Goal: Answer question/provide support

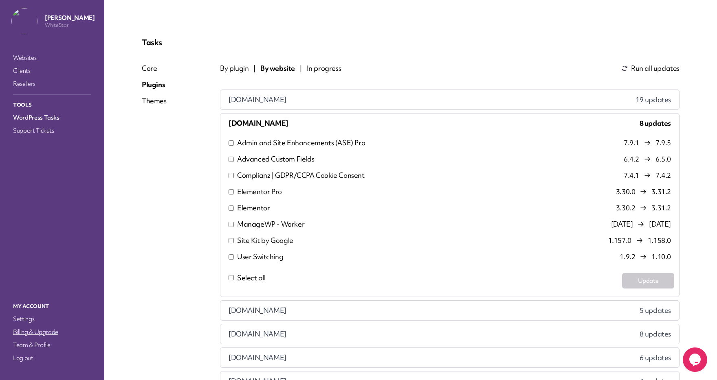
click at [26, 331] on link "Billing & Upgrade" at bounding box center [51, 332] width 81 height 11
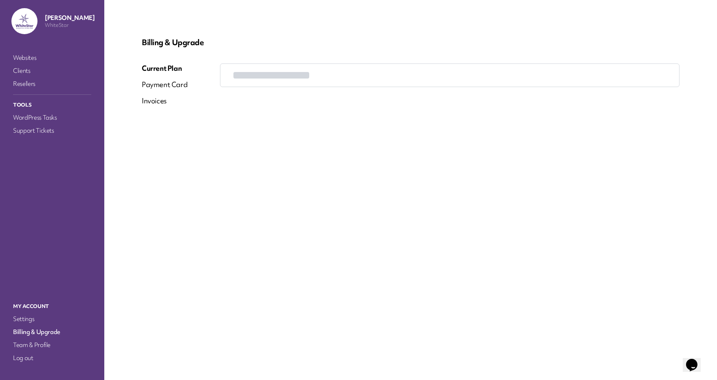
click at [152, 100] on div "Invoices" at bounding box center [154, 101] width 25 height 10
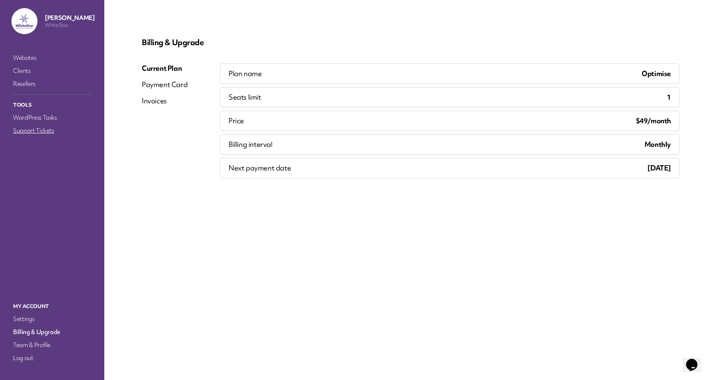
click at [39, 129] on link "Support Tickets" at bounding box center [51, 130] width 81 height 11
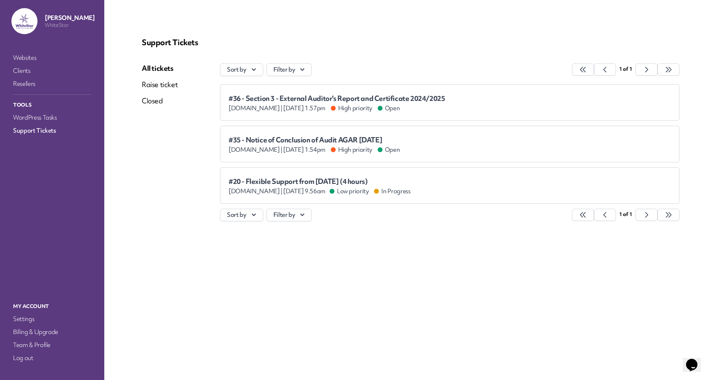
click at [307, 98] on span "#36 - Section 3 - External Auditor's Report and Certificate 2024/2025" at bounding box center [336, 98] width 216 height 8
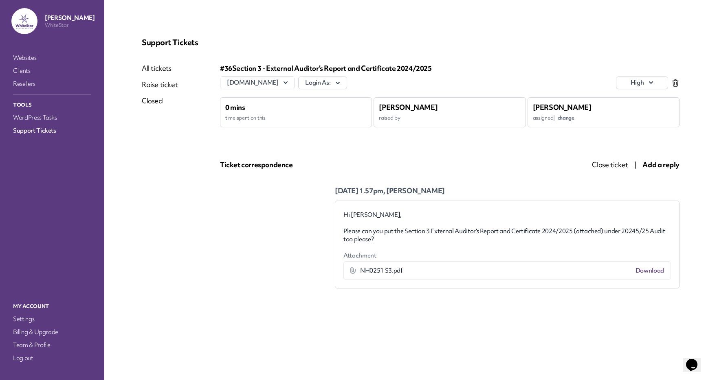
click at [652, 271] on link "Download" at bounding box center [649, 271] width 29 height 8
click at [35, 129] on link "Support Tickets" at bounding box center [51, 130] width 81 height 11
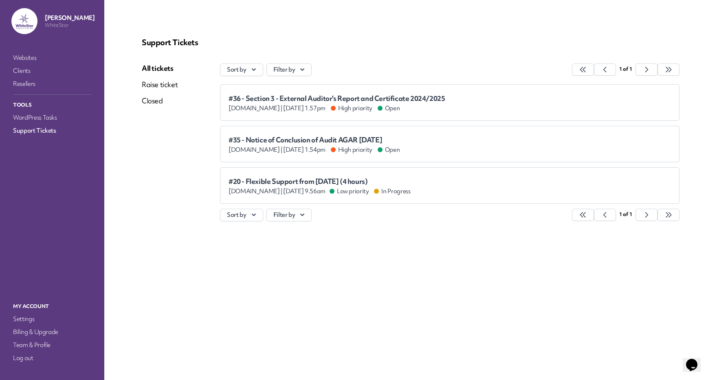
click at [308, 136] on span "#35 - Notice of Conclusion of Audit AGAR [DATE]" at bounding box center [313, 140] width 171 height 8
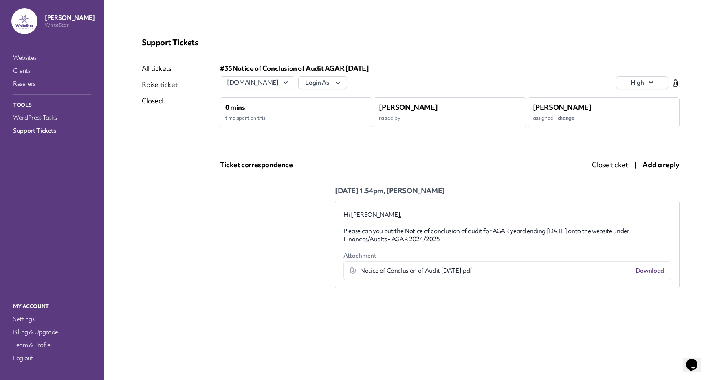
click at [646, 267] on link "Download" at bounding box center [649, 271] width 29 height 8
click at [287, 81] on icon "button" at bounding box center [285, 82] width 4 height 2
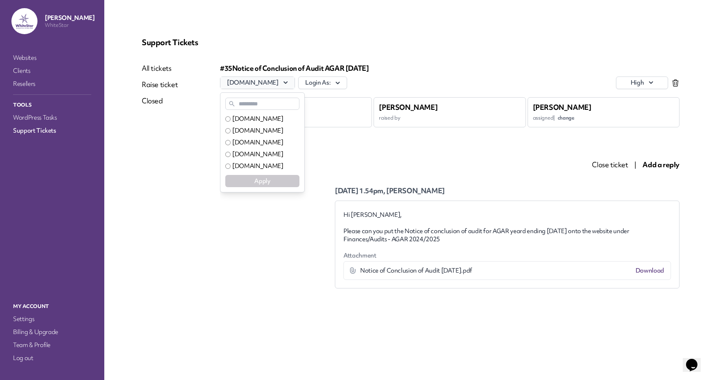
click at [293, 81] on button "[DOMAIN_NAME]" at bounding box center [257, 83] width 74 height 12
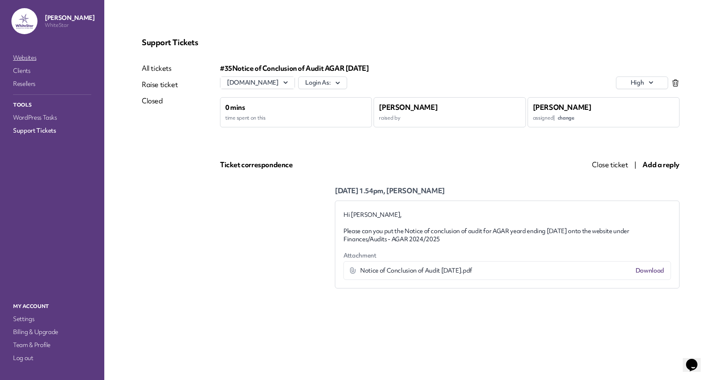
click at [31, 57] on link "Websites" at bounding box center [51, 57] width 81 height 11
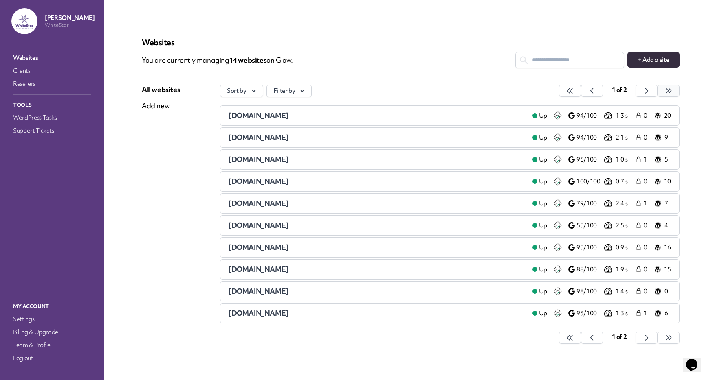
click at [581, 90] on button "button" at bounding box center [570, 91] width 22 height 12
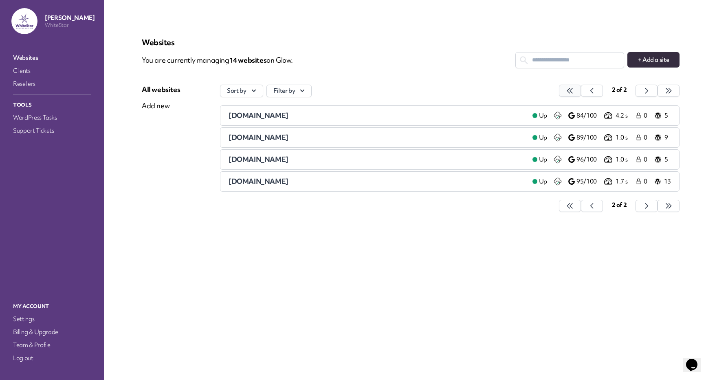
click at [572, 94] on icon "button" at bounding box center [570, 91] width 8 height 8
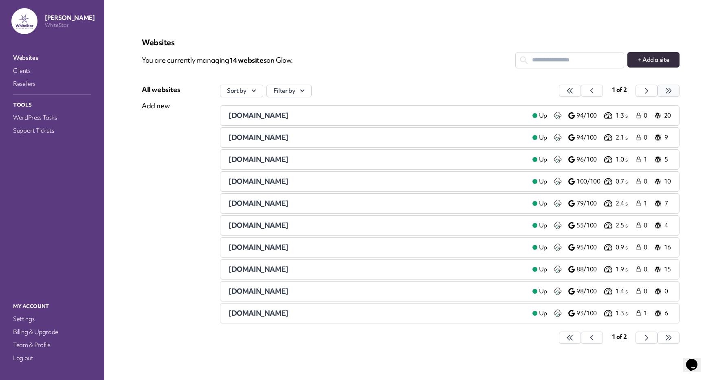
click at [574, 93] on icon "button" at bounding box center [570, 91] width 8 height 8
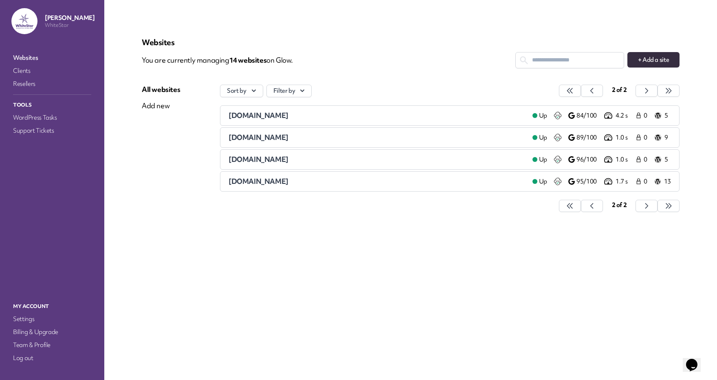
click at [288, 183] on span "[DOMAIN_NAME]" at bounding box center [258, 181] width 60 height 9
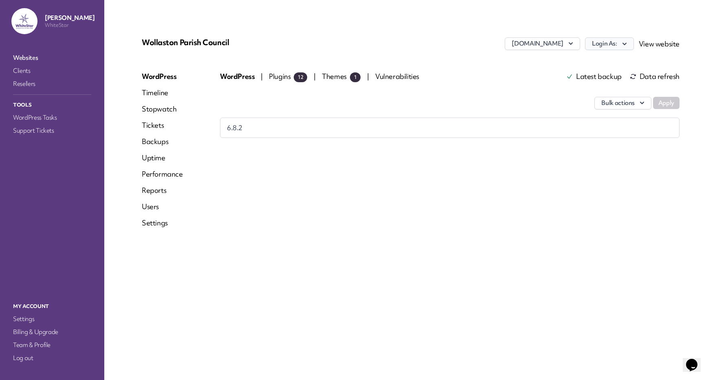
click at [608, 43] on button "Login As:" at bounding box center [609, 43] width 49 height 13
click at [567, 61] on link "WhiteStar Admin" at bounding box center [588, 61] width 90 height 15
click at [160, 123] on link "Tickets" at bounding box center [162, 126] width 41 height 10
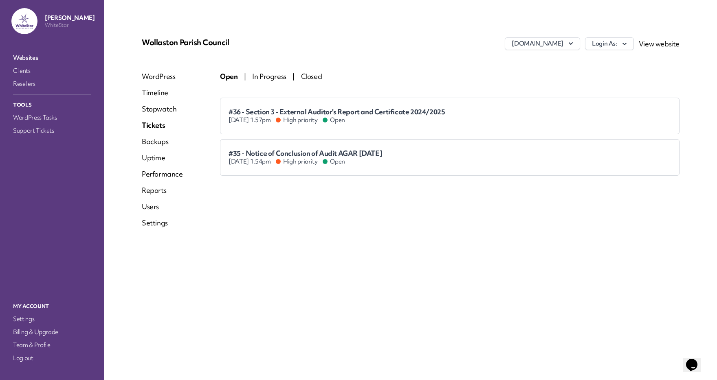
click at [349, 155] on span "#35 - Notice of Conclusion of Audit AGAR 31 March 2025" at bounding box center [305, 153] width 154 height 9
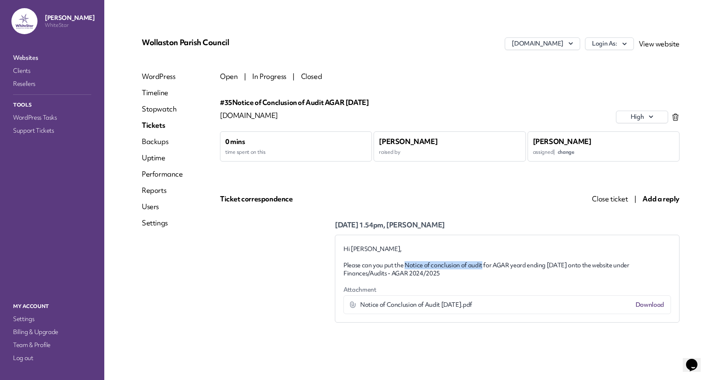
drag, startPoint x: 404, startPoint y: 264, endPoint x: 480, endPoint y: 266, distance: 76.2
click at [480, 266] on p "Please can you put the Notice of conclusion of audit for AGAR yeard ending 31 M…" at bounding box center [506, 269] width 327 height 16
copy p "Notice of conclusion of audit"
click at [156, 126] on link "Tickets" at bounding box center [162, 126] width 41 height 10
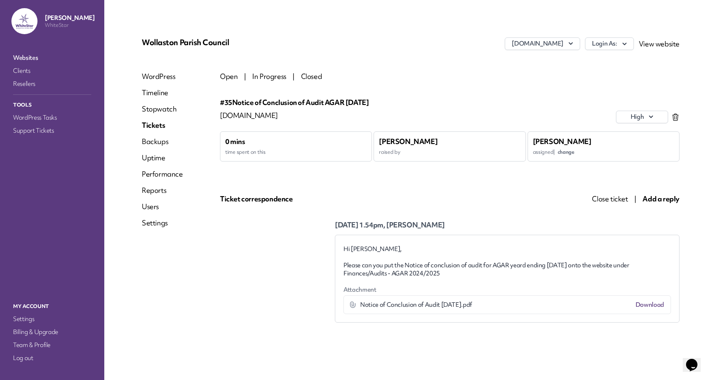
click at [235, 78] on span "Open" at bounding box center [229, 76] width 18 height 9
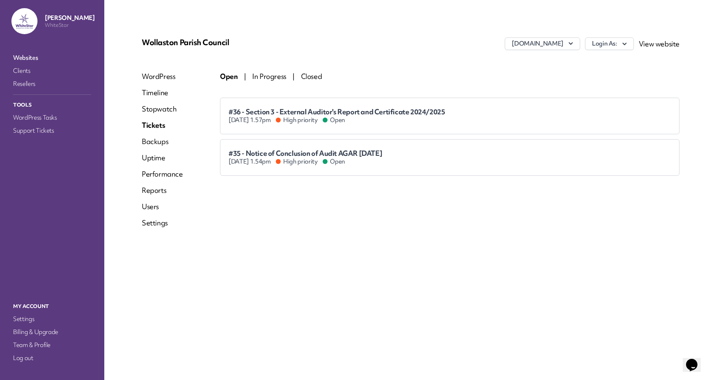
click at [262, 114] on span "#36 - Section 3 - External Auditor's Report and Certificate 2024/2025" at bounding box center [336, 111] width 216 height 9
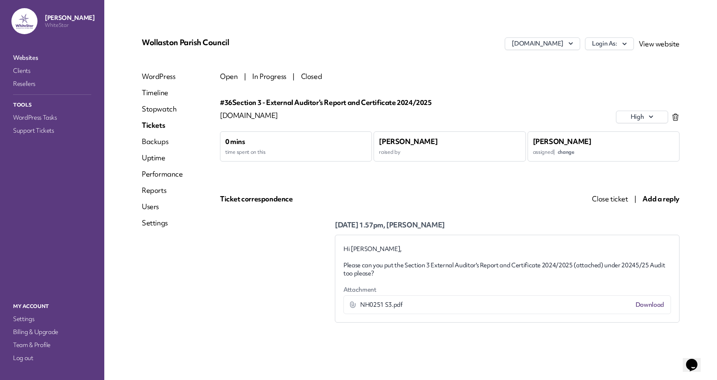
click at [428, 264] on p "Please can you put the Section 3 External Auditor's Report and Certificate 2024…" at bounding box center [506, 269] width 327 height 16
drag, startPoint x: 405, startPoint y: 267, endPoint x: 571, endPoint y: 268, distance: 165.7
click at [571, 268] on p "Please can you put the Section 3 External Auditor's Report and Certificate 2024…" at bounding box center [506, 269] width 327 height 16
copy p "Section 3 External Auditor's Report and Certificate 2024/2025"
click at [656, 199] on span "Add a reply" at bounding box center [660, 198] width 37 height 9
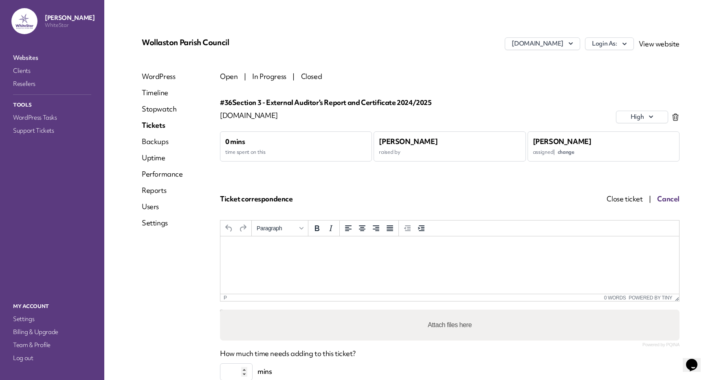
click at [353, 259] on html at bounding box center [449, 248] width 459 height 22
copy body "**********"
click at [494, 202] on div "Ticket correspondence" at bounding box center [391, 199] width 343 height 10
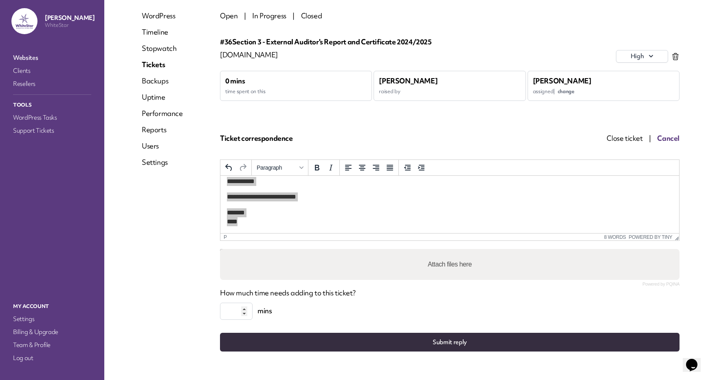
click at [243, 309] on input "*" at bounding box center [236, 311] width 33 height 17
type input "*"
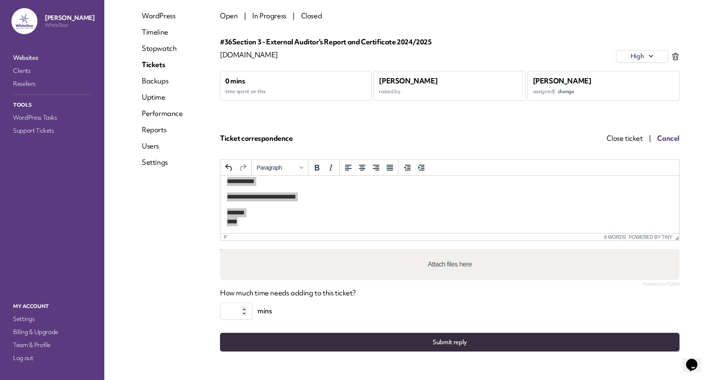
click at [243, 309] on input "*" at bounding box center [236, 311] width 33 height 17
click at [386, 342] on button "Submit reply" at bounding box center [449, 342] width 459 height 19
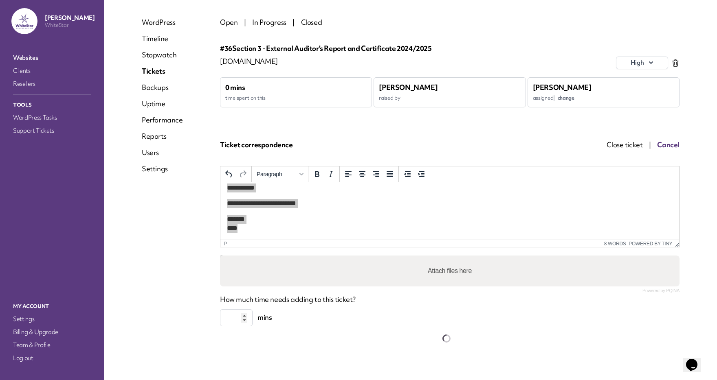
scroll to position [0, 0]
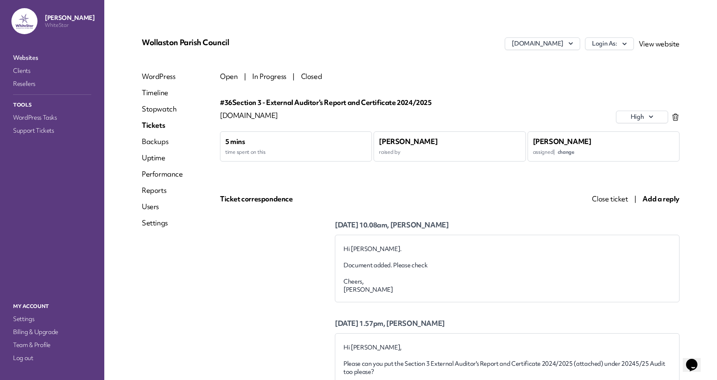
click at [230, 79] on span "Open" at bounding box center [229, 76] width 18 height 9
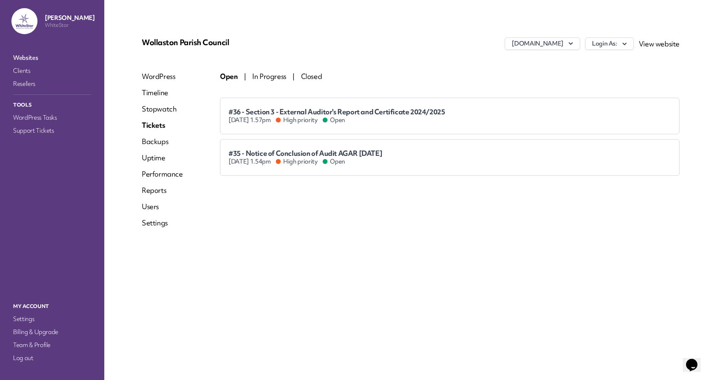
click at [285, 114] on span "#36 - Section 3 - External Auditor's Report and Certificate 2024/2025" at bounding box center [336, 111] width 216 height 9
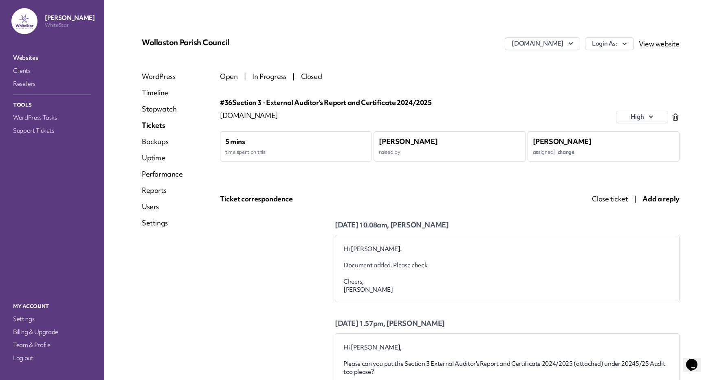
click at [231, 76] on span "Open" at bounding box center [229, 76] width 18 height 9
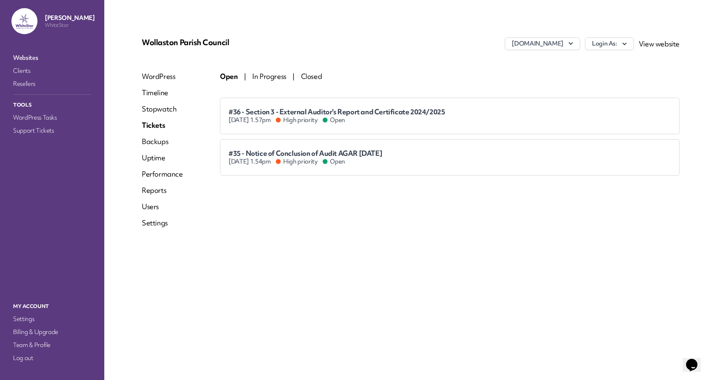
click at [375, 153] on span "#35 - Notice of Conclusion of Audit AGAR 31 March 2025" at bounding box center [305, 153] width 154 height 9
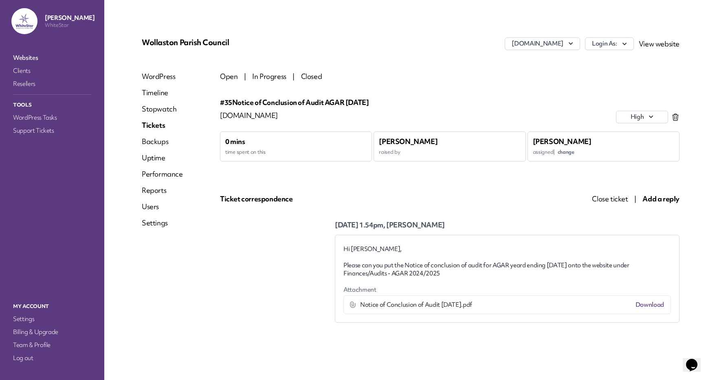
click at [659, 196] on span "Add a reply" at bounding box center [660, 198] width 37 height 9
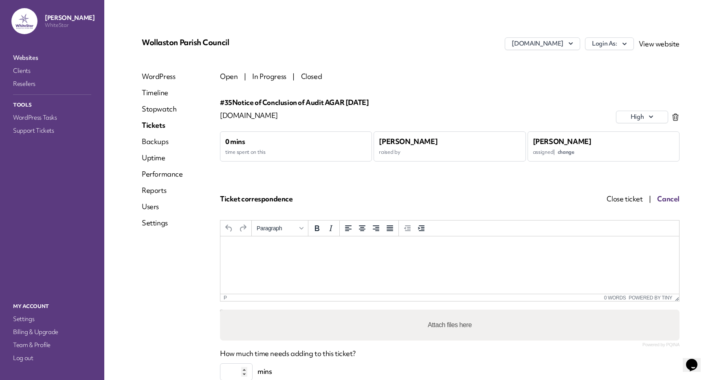
click at [341, 239] on html at bounding box center [449, 248] width 459 height 22
paste body "Rich Text Area. Press ALT-0 for help."
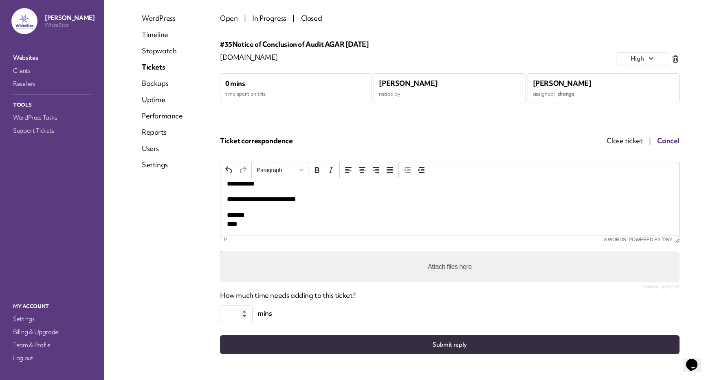
click at [246, 313] on input "*" at bounding box center [236, 313] width 33 height 17
type input "*"
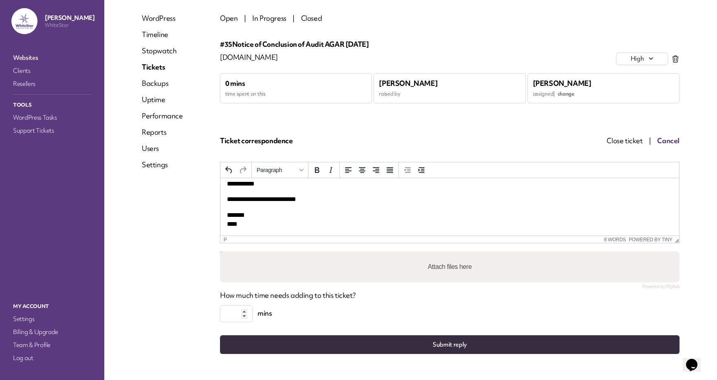
click at [246, 313] on input "*" at bounding box center [236, 313] width 33 height 17
click at [328, 202] on p "**********" at bounding box center [449, 199] width 445 height 9
click at [417, 347] on button "Submit reply" at bounding box center [449, 345] width 459 height 19
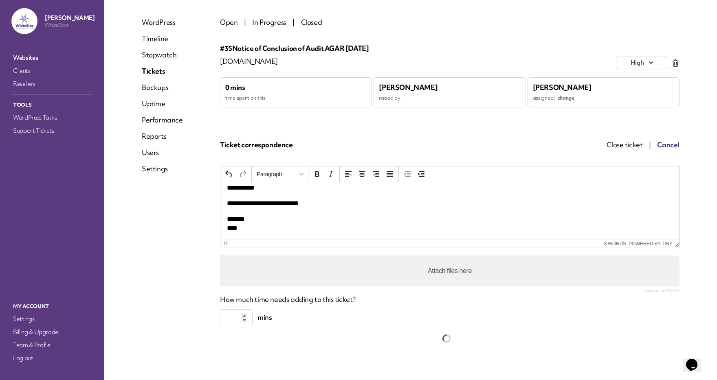
scroll to position [0, 0]
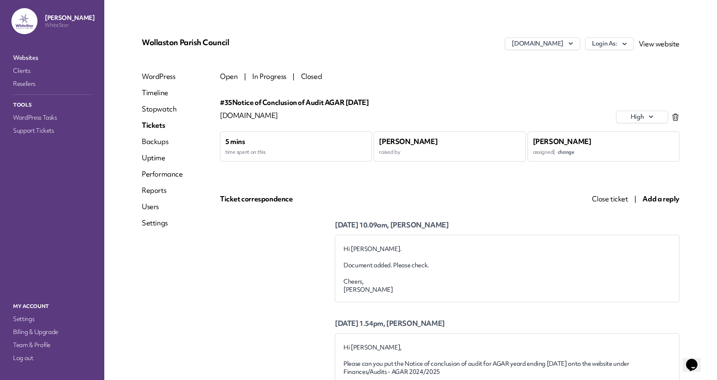
click at [220, 76] on span "Open" at bounding box center [229, 76] width 18 height 9
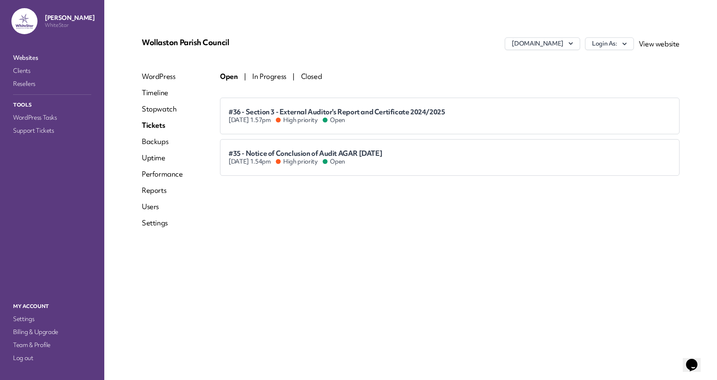
click at [264, 76] on span "In Progress" at bounding box center [269, 76] width 34 height 9
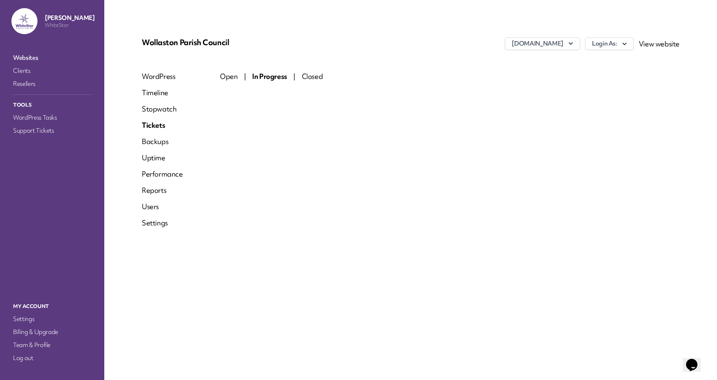
click at [224, 72] on span "Open" at bounding box center [229, 76] width 18 height 9
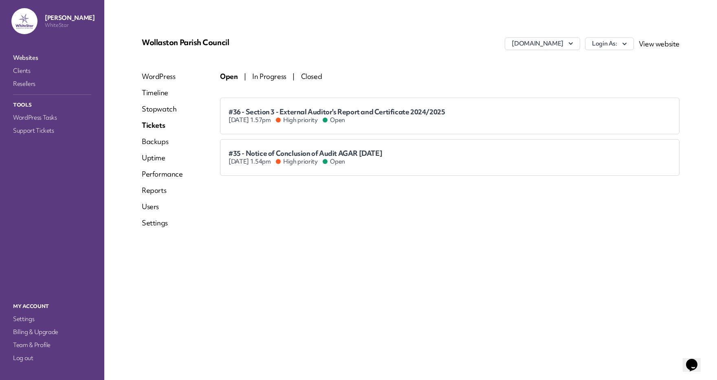
click at [441, 115] on span "#36 - Section 3 - External Auditor's Report and Certificate 2024/2025" at bounding box center [336, 111] width 216 height 9
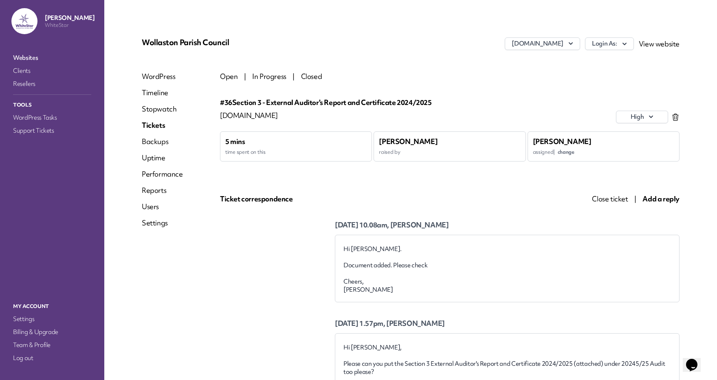
click at [232, 78] on span "Open" at bounding box center [229, 76] width 18 height 9
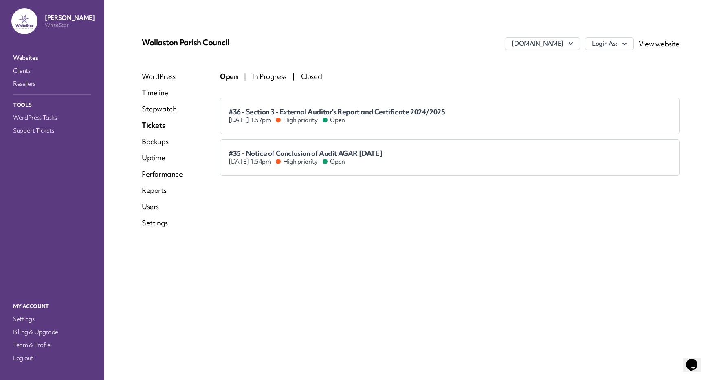
click at [290, 217] on div "Open | In Progress | Closed #36 - Section 3 - External Auditor's Report and Cer…" at bounding box center [449, 153] width 459 height 163
click at [34, 128] on link "Support Tickets" at bounding box center [51, 130] width 81 height 11
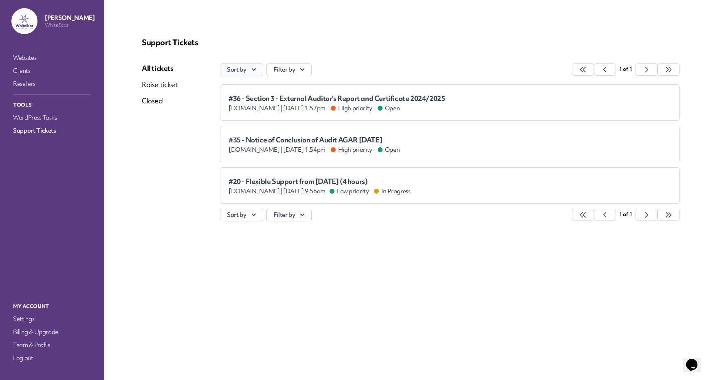
click at [252, 68] on icon "button" at bounding box center [254, 69] width 4 height 2
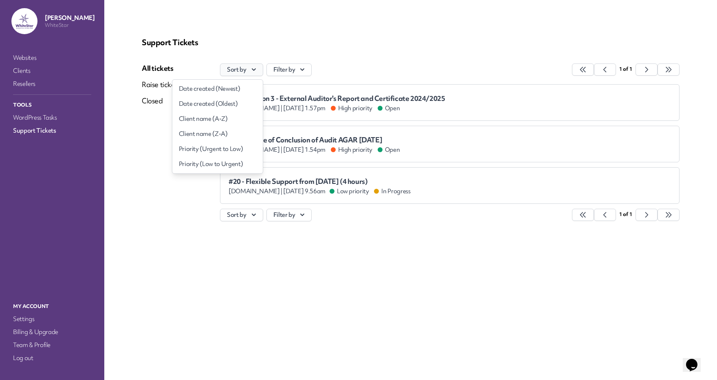
click at [252, 68] on icon "button" at bounding box center [254, 69] width 4 height 2
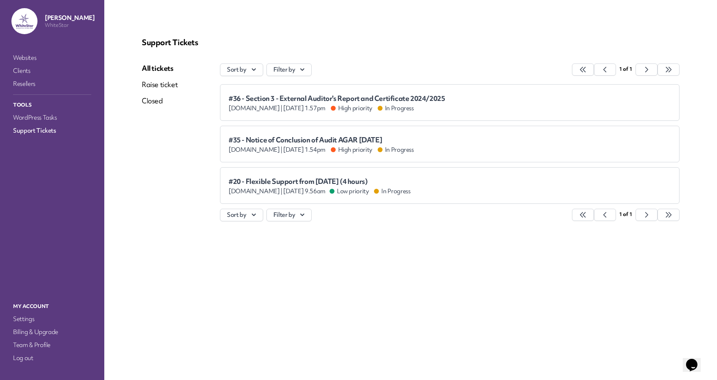
click at [475, 140] on div "#35 - Notice of Conclusion of Audit AGAR 31 March 2025 wollastonparishcouncil.g…" at bounding box center [449, 144] width 442 height 20
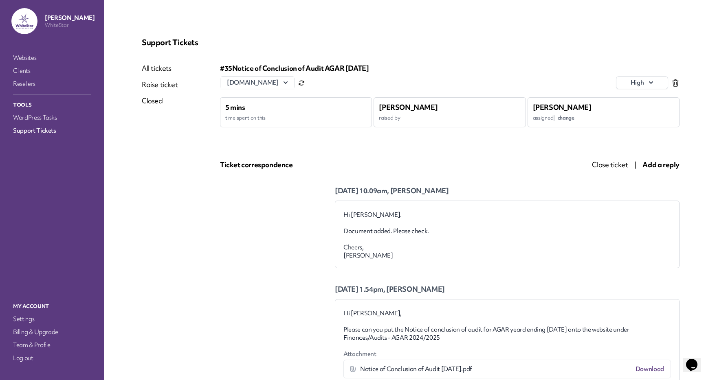
click at [403, 33] on div "Support Tickets All tickets Raise ticket Closed #35 Notice of Conclusion of Aud…" at bounding box center [410, 212] width 557 height 369
click at [26, 70] on link "Clients" at bounding box center [51, 70] width 81 height 11
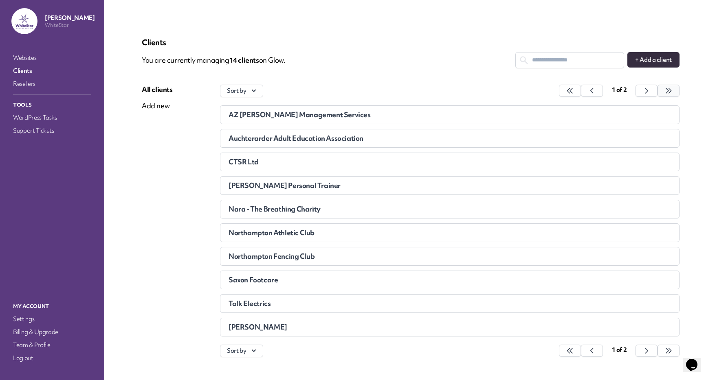
click at [581, 85] on button "button" at bounding box center [570, 91] width 22 height 12
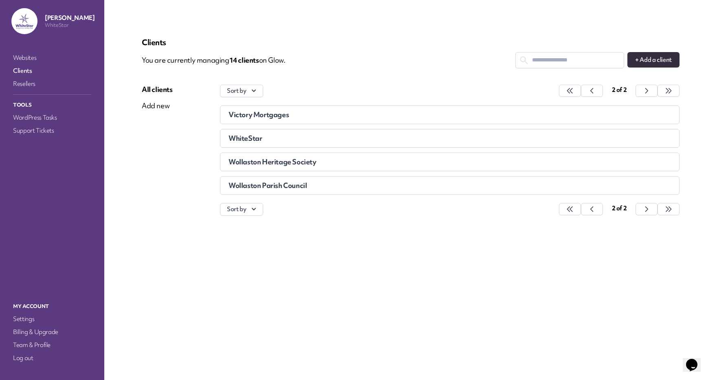
click at [308, 187] on div "Wollaston Parish Council" at bounding box center [394, 186] width 332 height 8
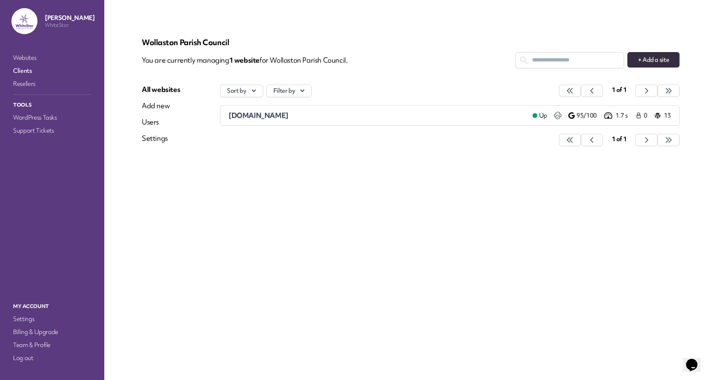
click at [288, 112] on span "[DOMAIN_NAME]" at bounding box center [258, 115] width 60 height 9
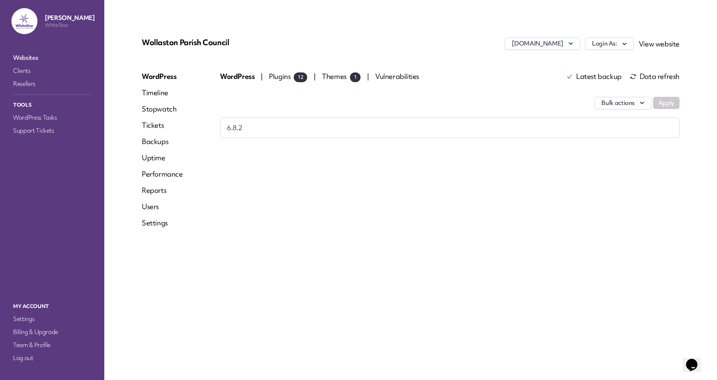
click at [150, 125] on link "Tickets" at bounding box center [162, 126] width 41 height 10
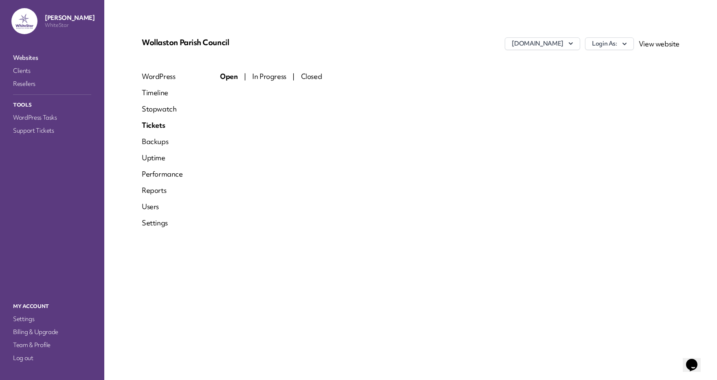
click at [271, 83] on div at bounding box center [449, 89] width 459 height 16
click at [270, 81] on span "In Progress" at bounding box center [269, 76] width 34 height 9
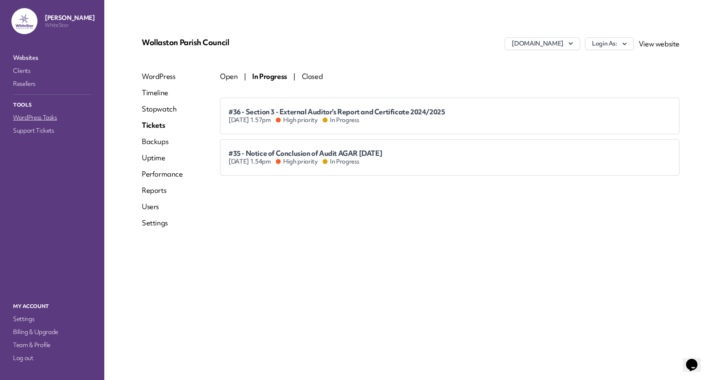
click at [30, 117] on link "WordPress Tasks" at bounding box center [51, 117] width 81 height 11
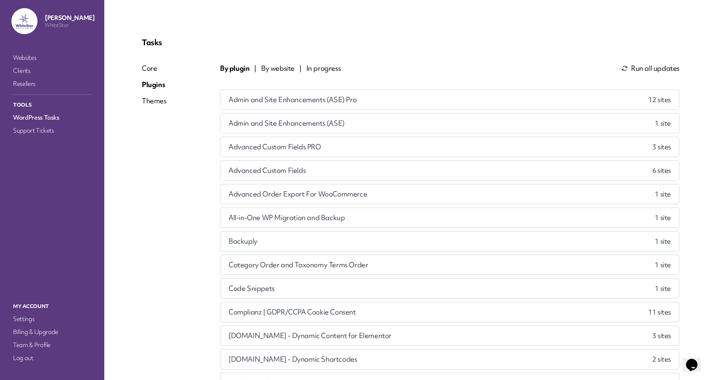
click at [26, 57] on link "Websites" at bounding box center [51, 57] width 81 height 11
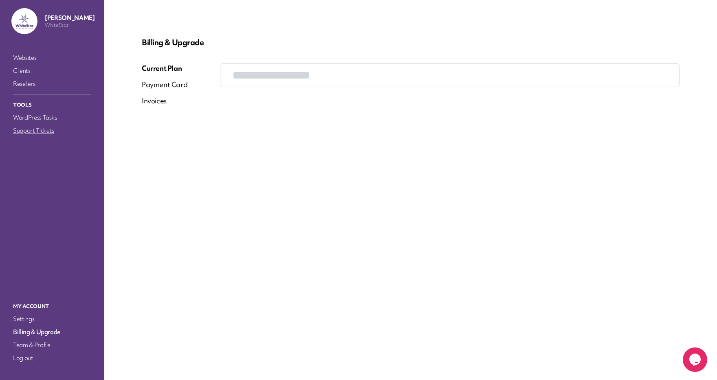
click at [35, 132] on link "Support Tickets" at bounding box center [51, 130] width 81 height 11
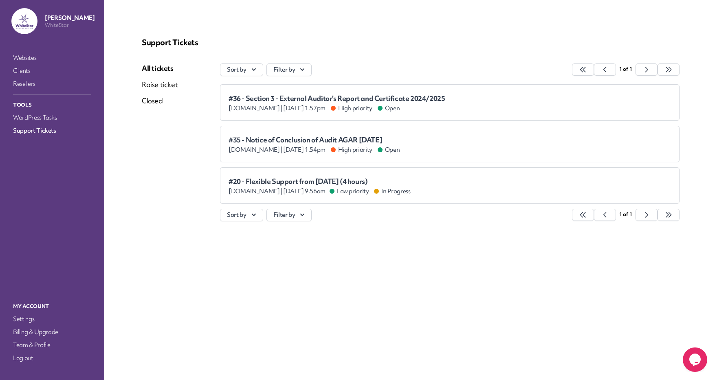
click at [306, 143] on span "#35 - Notice of Conclusion of Audit AGAR [DATE]" at bounding box center [313, 140] width 171 height 8
